Goal: Use online tool/utility: Use online tool/utility

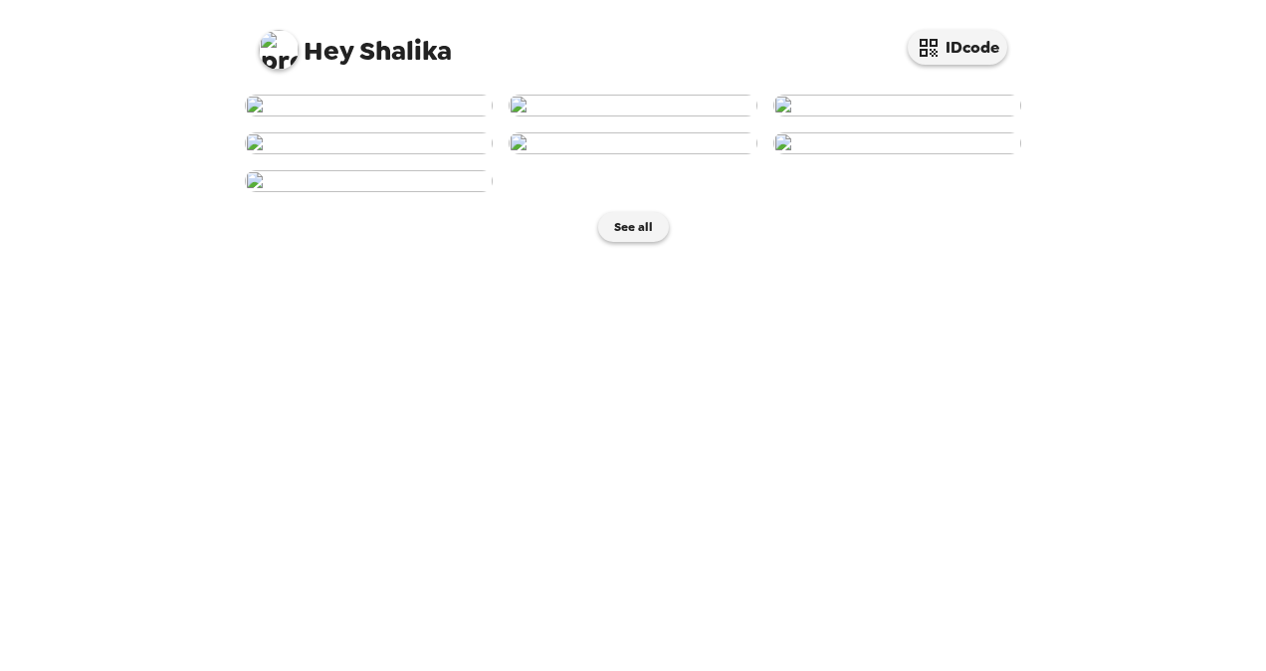
click at [402, 116] on img at bounding box center [369, 106] width 248 height 22
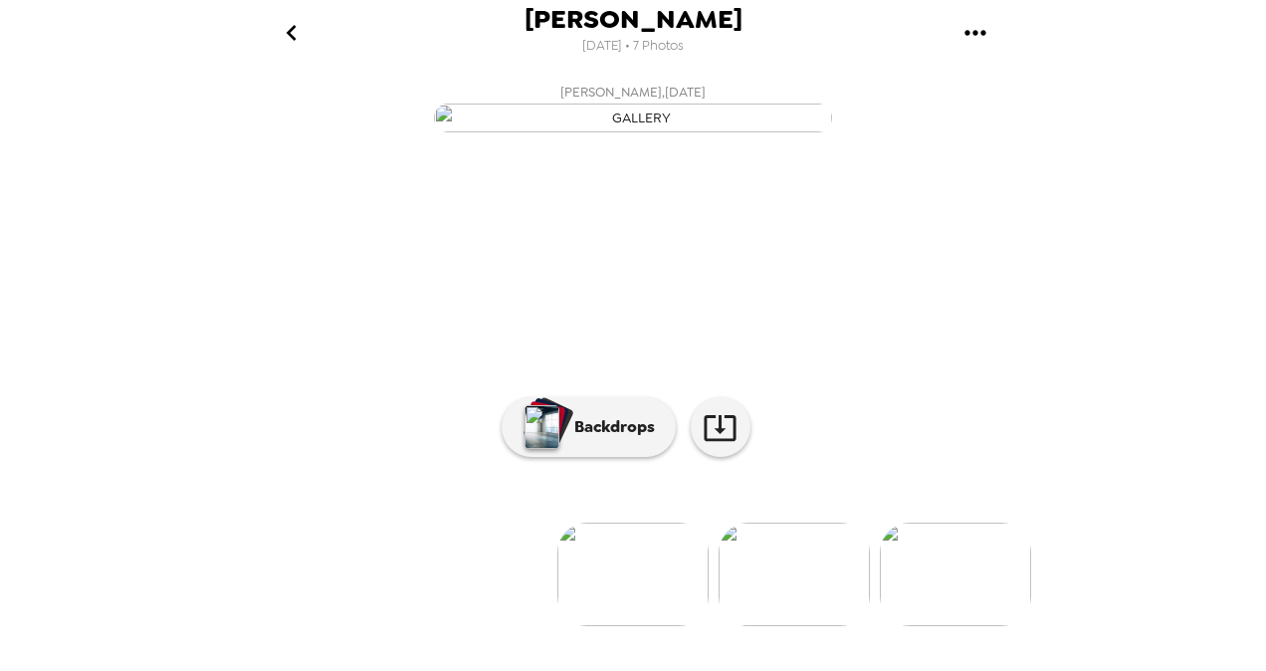
scroll to position [190, 0]
click at [534, 449] on img "button" at bounding box center [542, 427] width 35 height 44
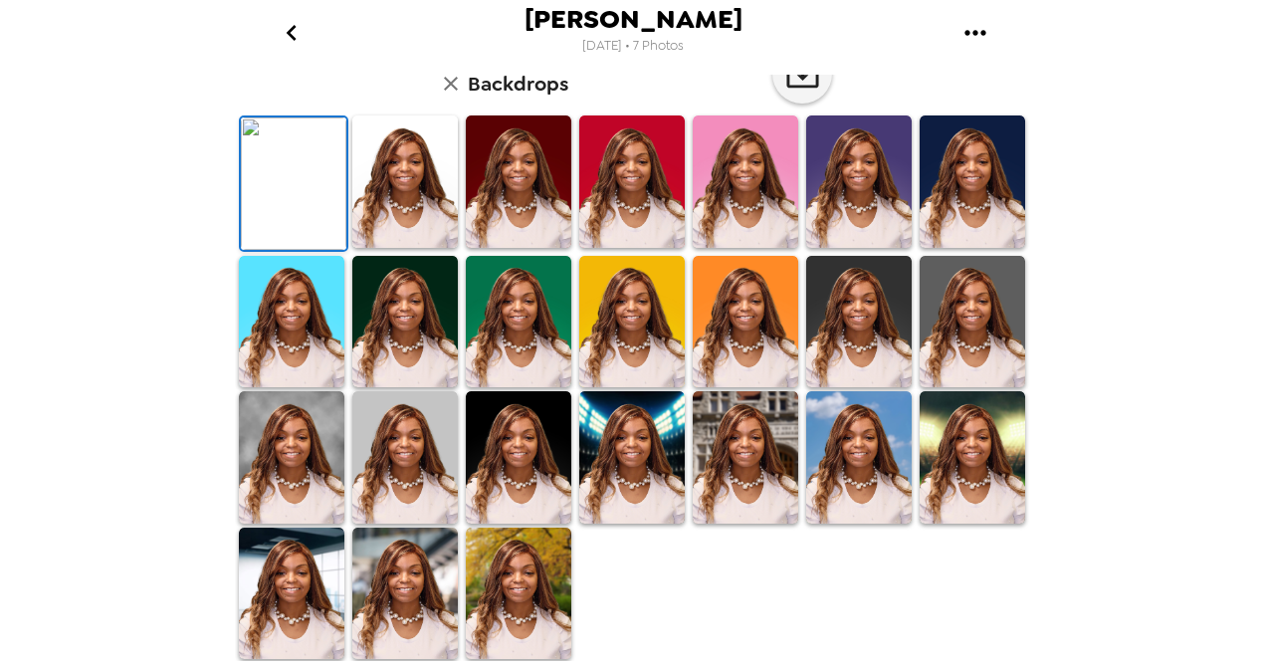
scroll to position [479, 0]
click at [979, 375] on img at bounding box center [973, 322] width 106 height 132
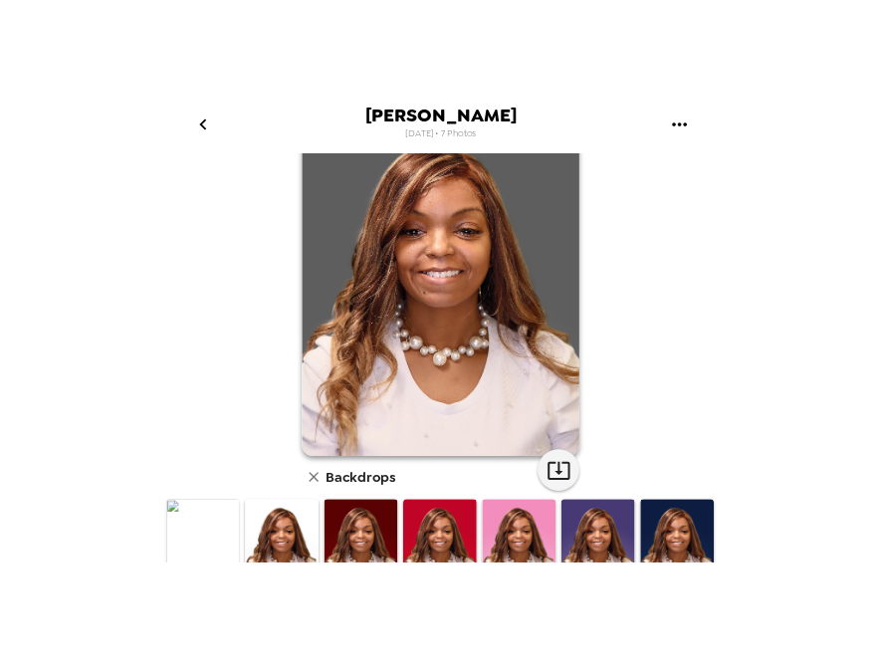
scroll to position [0, 0]
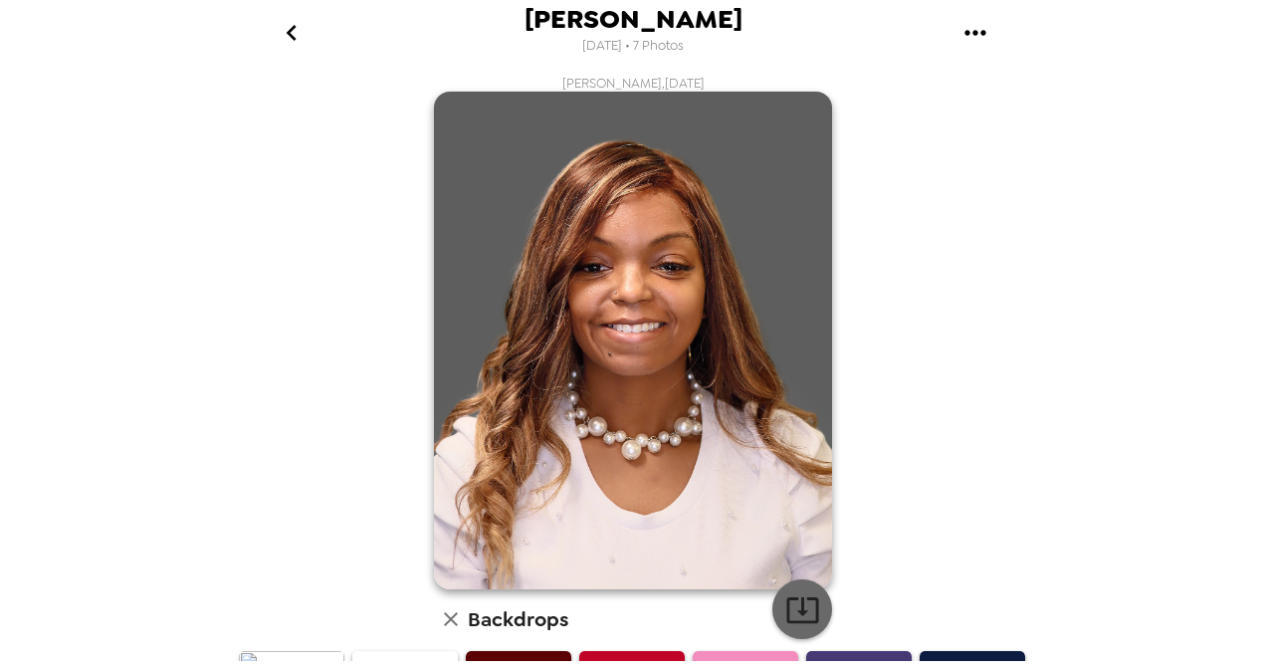
click at [804, 621] on icon "button" at bounding box center [802, 610] width 32 height 26
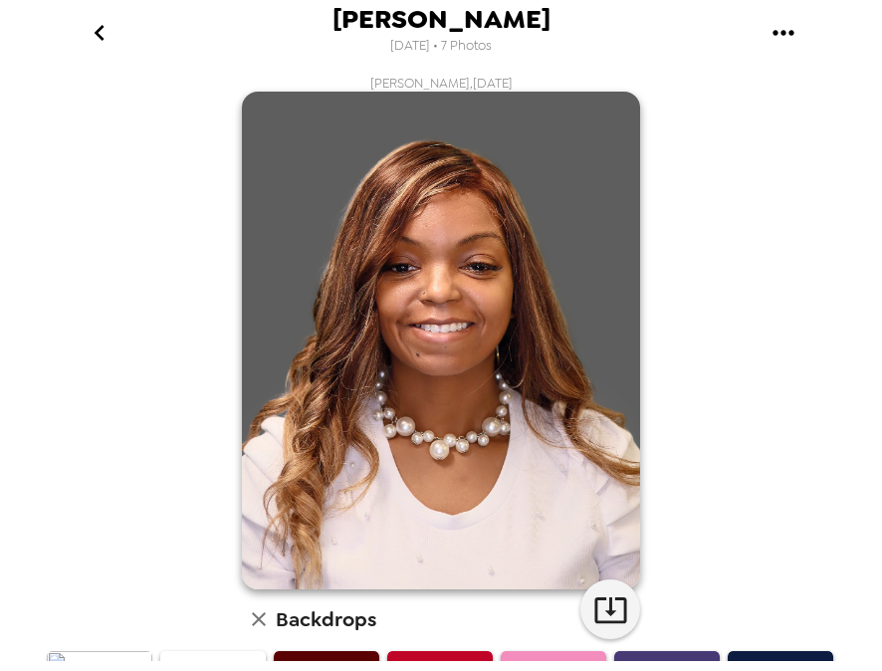
click at [92, 30] on icon "go back" at bounding box center [100, 33] width 32 height 32
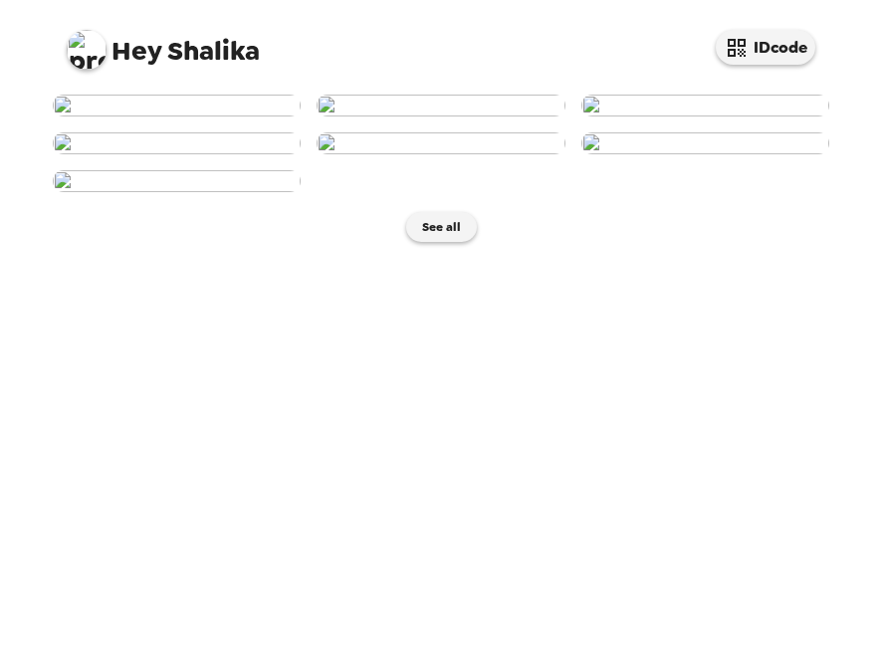
click at [408, 116] on img at bounding box center [441, 106] width 248 height 22
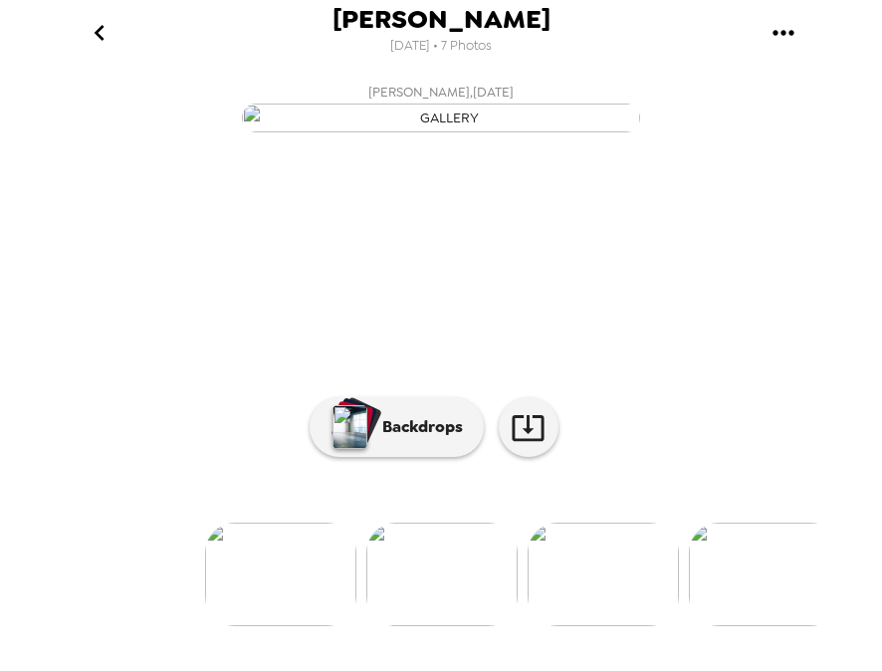
scroll to position [190, 0]
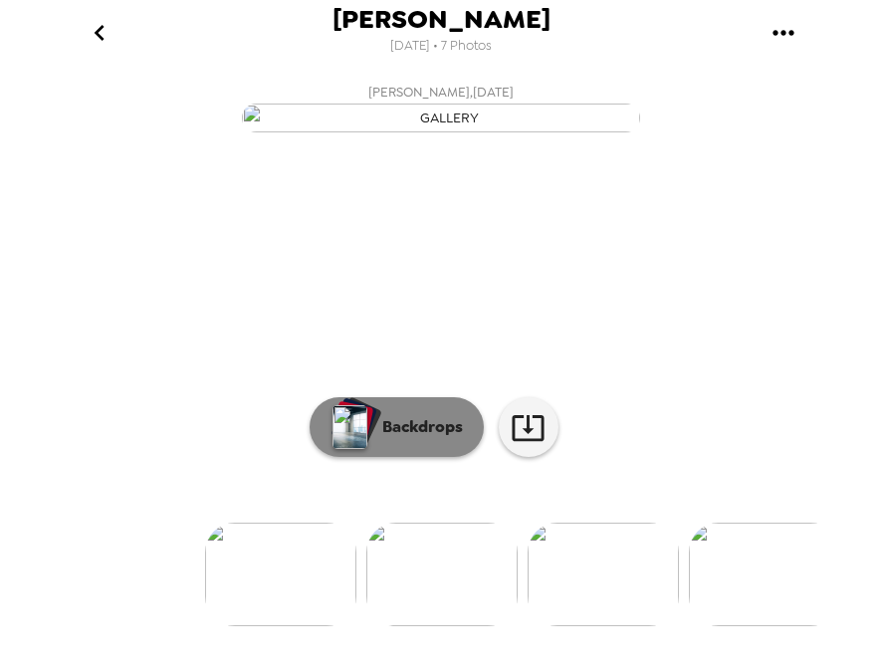
click at [440, 439] on p "Backdrops" at bounding box center [417, 427] width 91 height 24
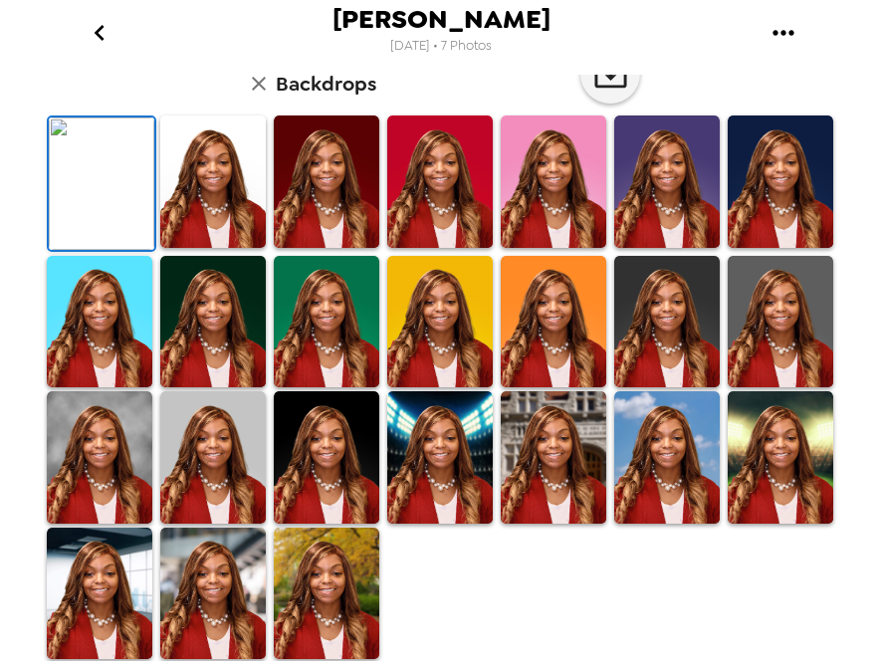
scroll to position [489, 0]
click at [755, 368] on img at bounding box center [781, 322] width 106 height 132
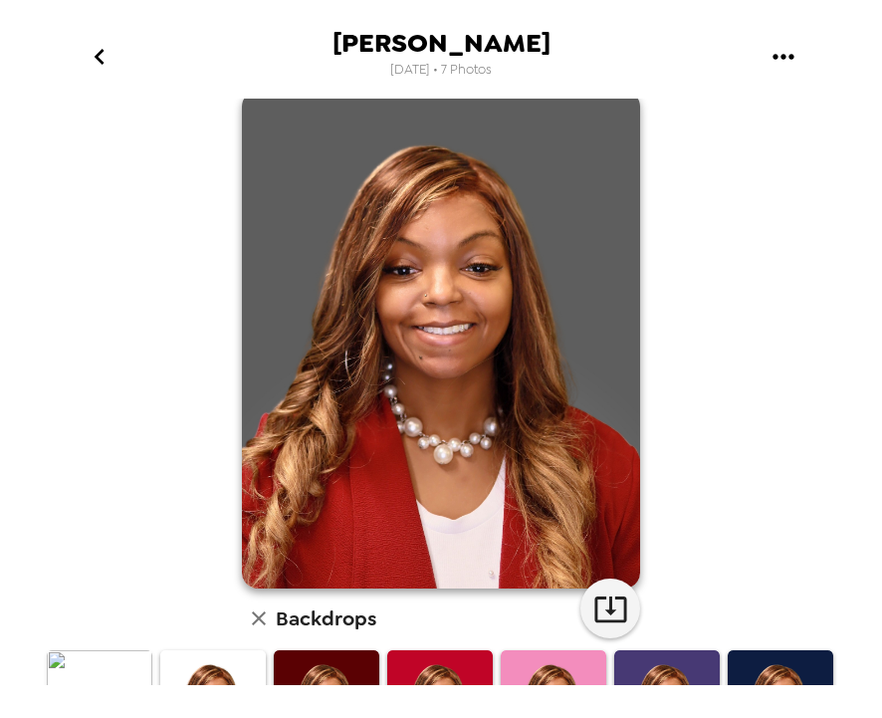
scroll to position [0, 0]
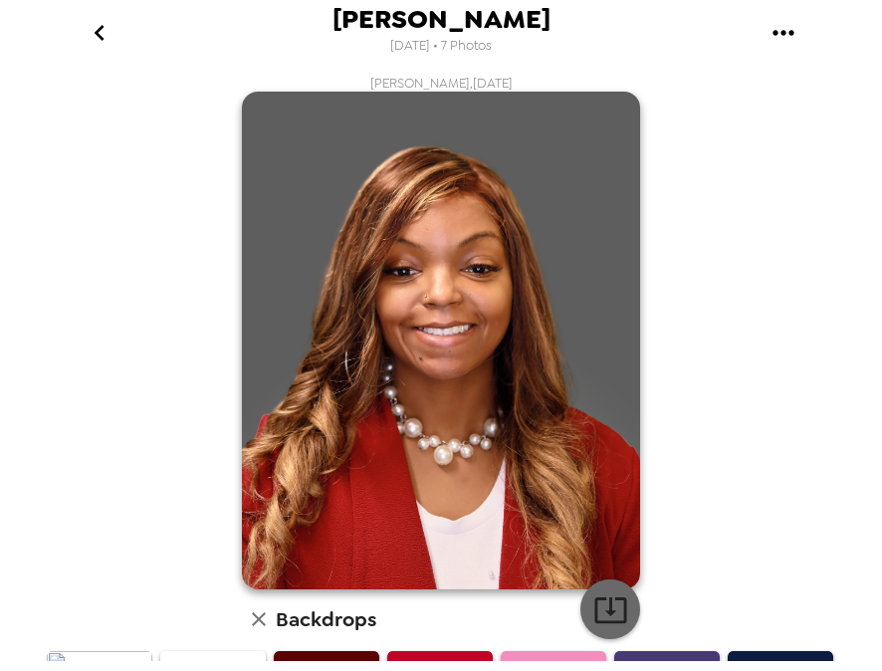
click at [597, 589] on button "button" at bounding box center [610, 609] width 60 height 60
